Goal: Task Accomplishment & Management: Manage account settings

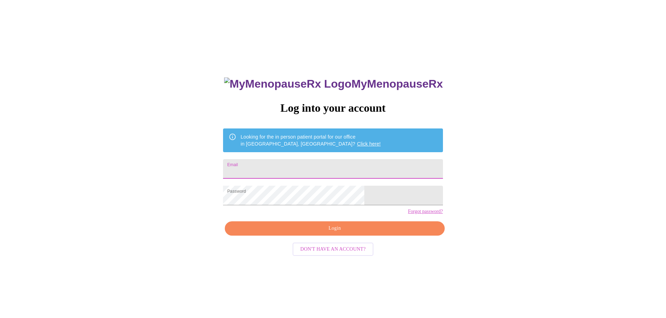
click at [307, 162] on input "Email" at bounding box center [333, 169] width 220 height 20
type input "[EMAIL_ADDRESS][DOMAIN_NAME]"
click at [324, 233] on span "Login" at bounding box center [334, 228] width 203 height 9
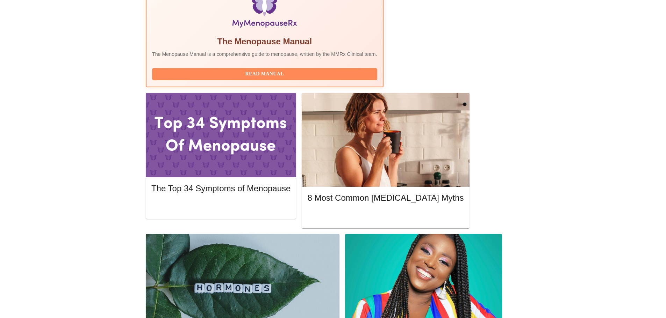
scroll to position [245, 0]
